Goal: Transaction & Acquisition: Purchase product/service

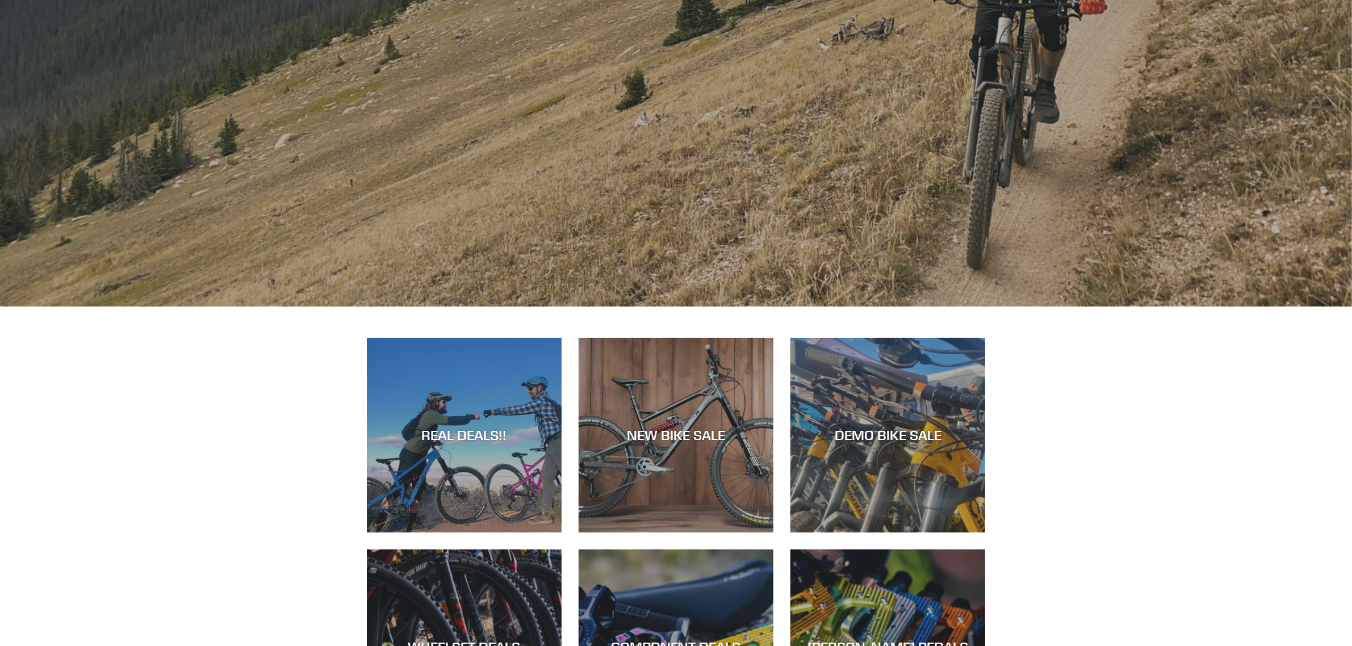
scroll to position [426, 0]
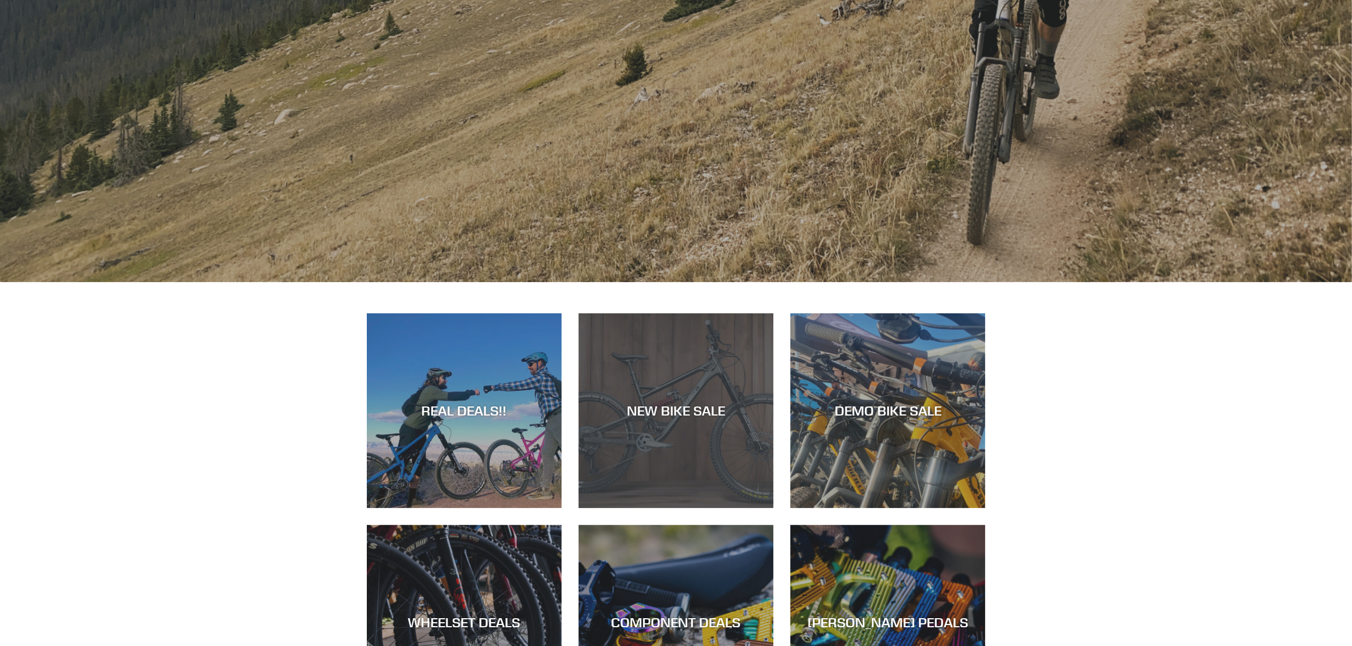
click at [643, 508] on div "NEW BIKE SALE" at bounding box center [675, 508] width 195 height 0
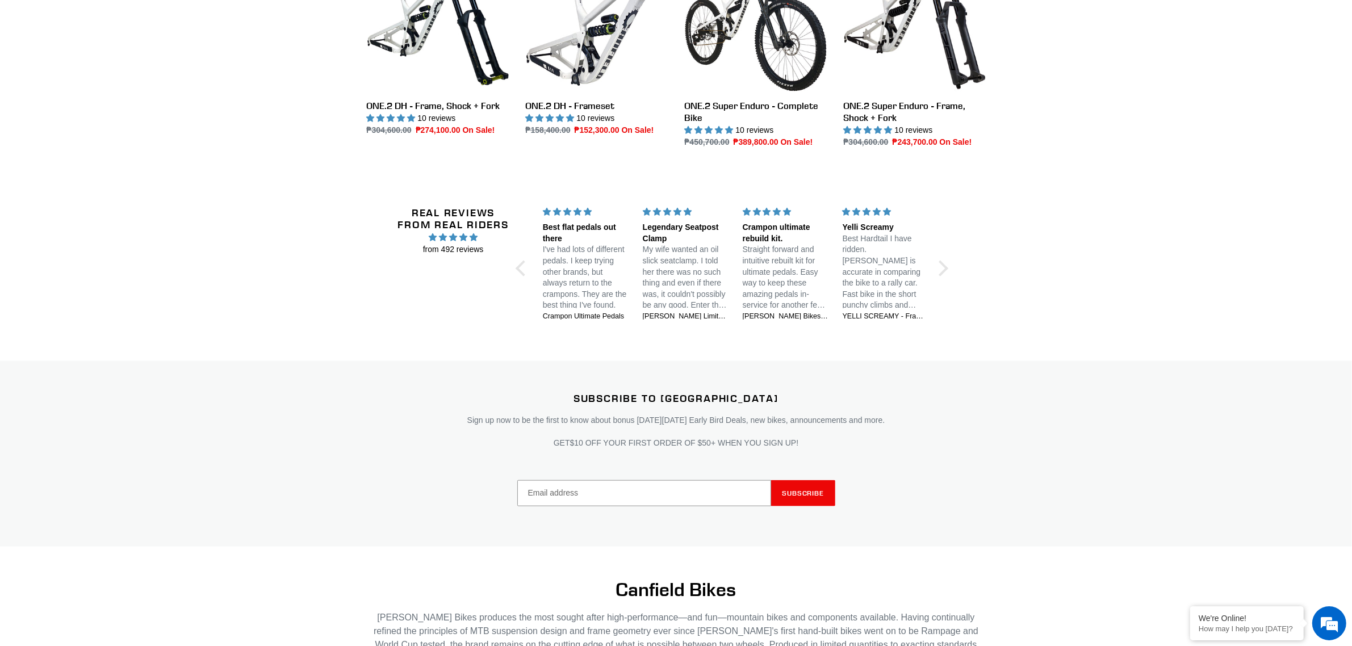
scroll to position [1348, 0]
